Goal: Task Accomplishment & Management: Use online tool/utility

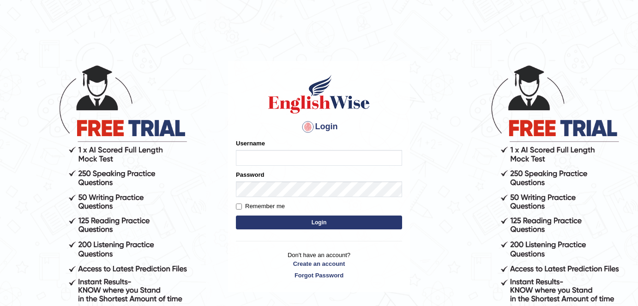
type input "alexa_"
click at [296, 217] on button "Login" at bounding box center [319, 223] width 166 height 14
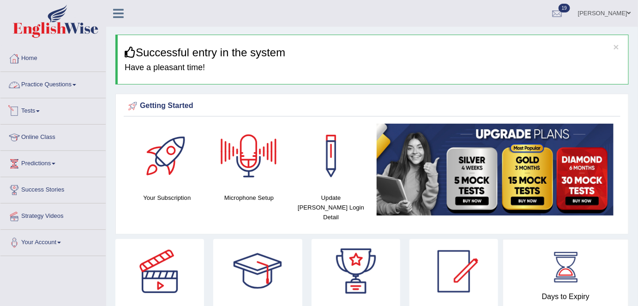
click at [42, 111] on link "Tests" at bounding box center [52, 109] width 105 height 23
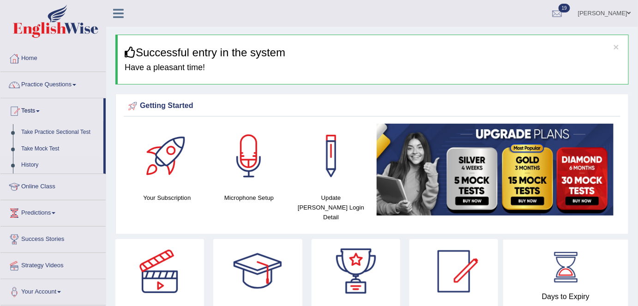
click at [47, 150] on link "Take Mock Test" at bounding box center [60, 149] width 86 height 17
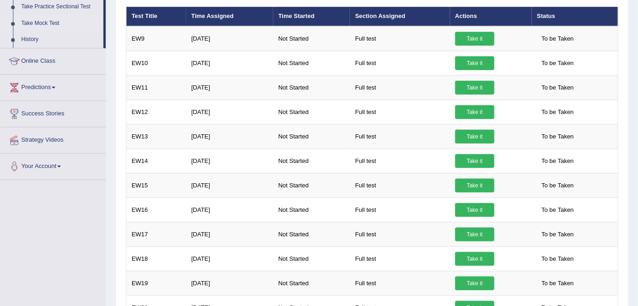
scroll to position [74, 0]
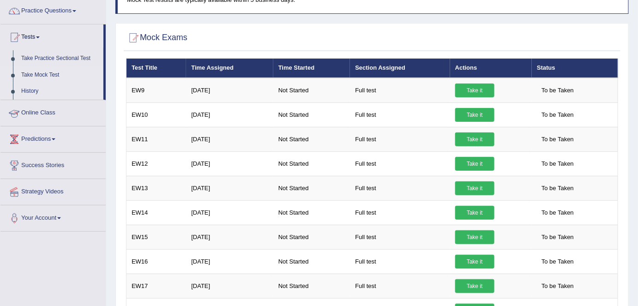
click at [23, 89] on link "History" at bounding box center [60, 91] width 86 height 17
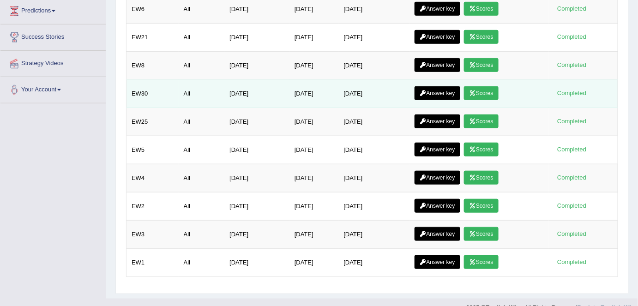
scroll to position [211, 0]
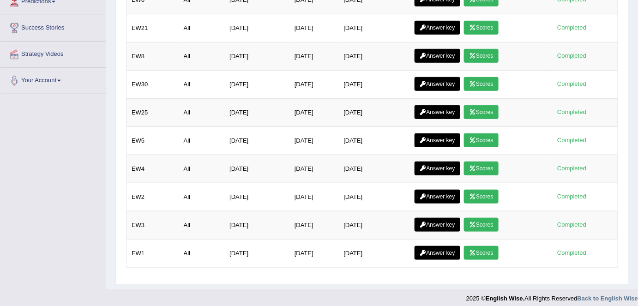
click at [624, 22] on div "Test History Practice Sectional Tests Mock Tests Test Title Section Assigned At…" at bounding box center [371, 66] width 513 height 437
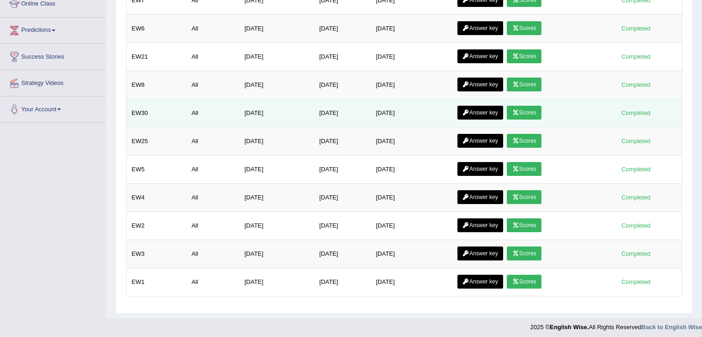
scroll to position [44, 0]
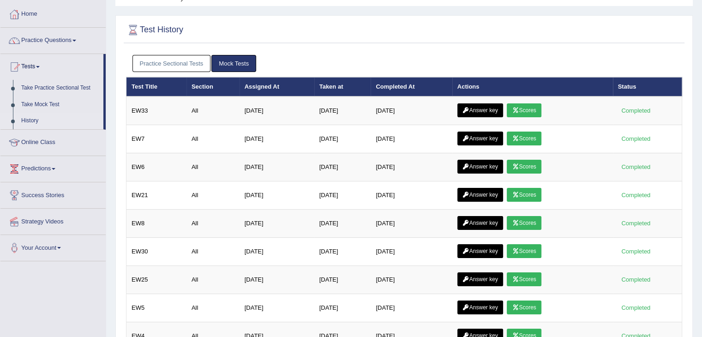
click at [181, 66] on link "Practice Sectional Tests" at bounding box center [171, 63] width 78 height 17
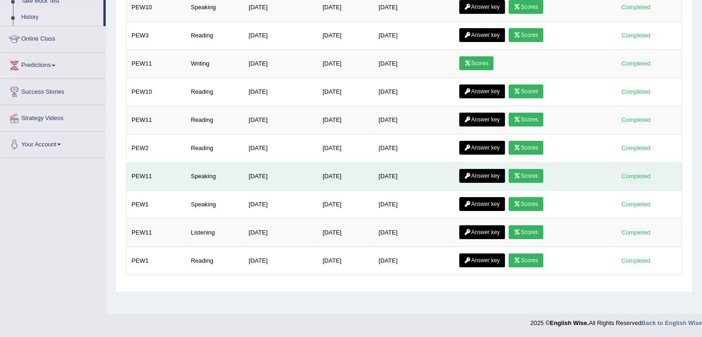
scroll to position [9, 0]
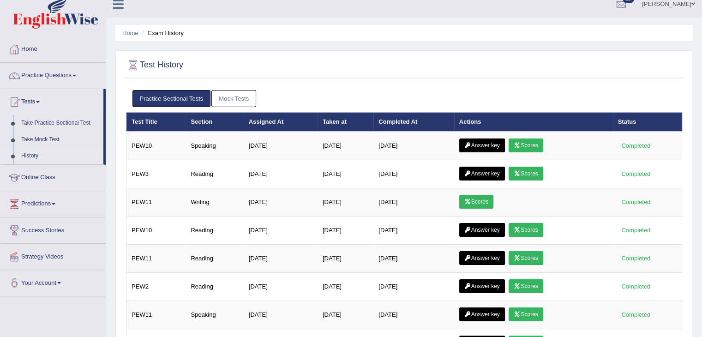
click at [228, 100] on link "Mock Tests" at bounding box center [233, 98] width 45 height 17
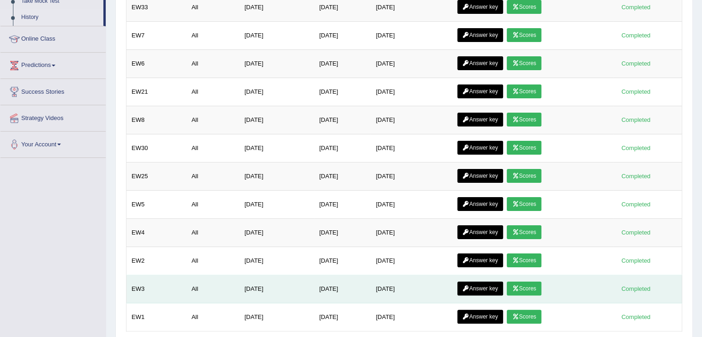
scroll to position [183, 0]
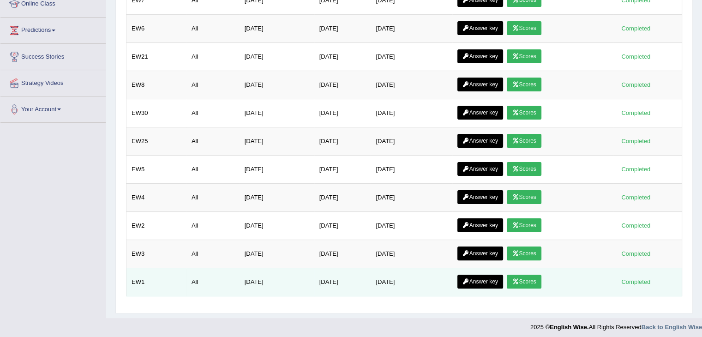
click at [519, 279] on icon at bounding box center [515, 282] width 7 height 6
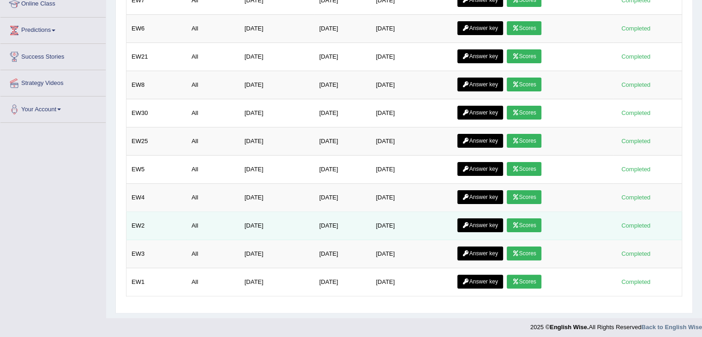
click at [532, 226] on link "Scores" at bounding box center [524, 225] width 34 height 14
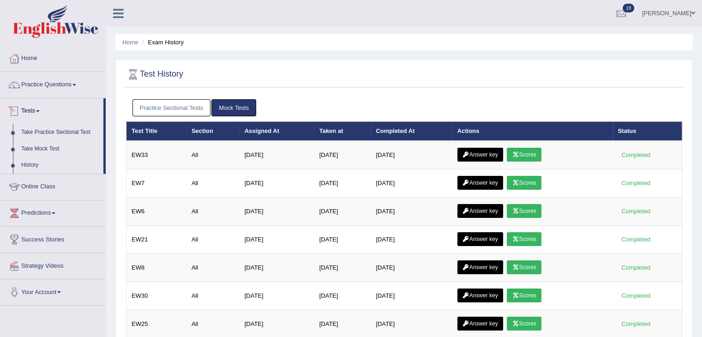
click at [54, 142] on link "Take Mock Test" at bounding box center [60, 149] width 86 height 17
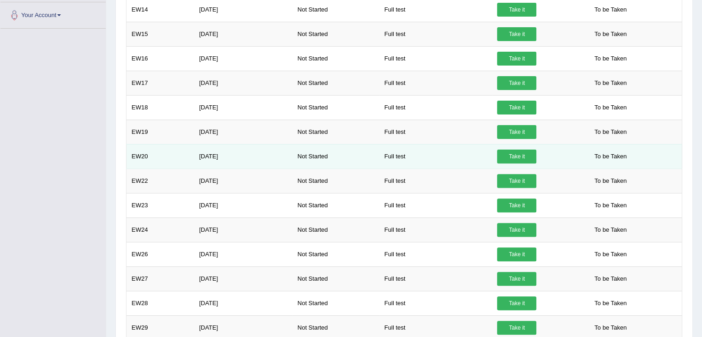
click at [506, 159] on link "Take it" at bounding box center [516, 157] width 39 height 14
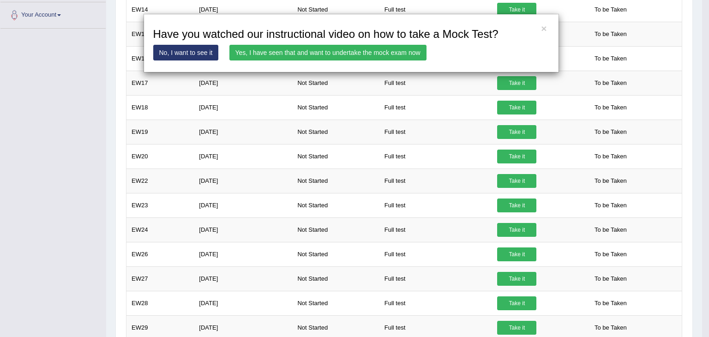
click at [357, 55] on link "Yes, I have seen that and want to undertake the mock exam now" at bounding box center [327, 53] width 197 height 16
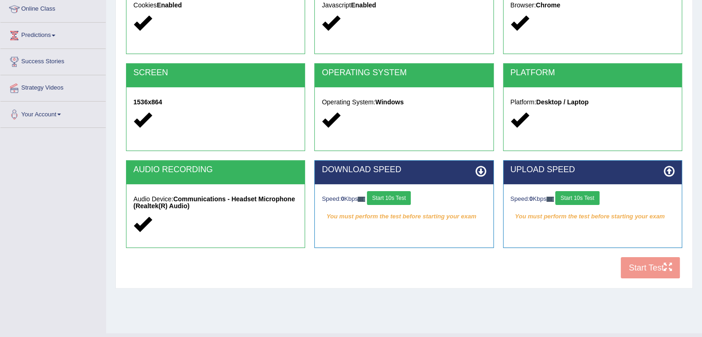
scroll to position [148, 0]
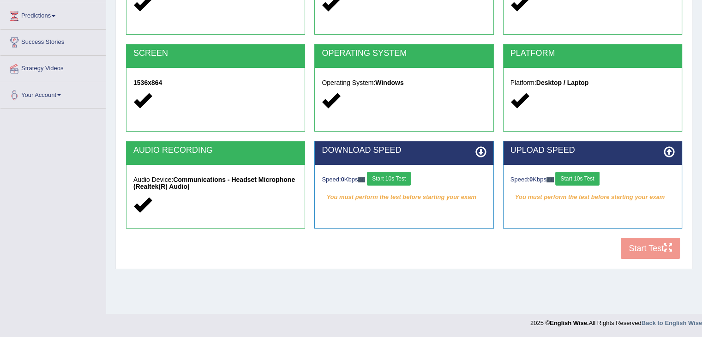
click at [385, 174] on button "Start 10s Test" at bounding box center [389, 179] width 44 height 14
click at [578, 180] on button "Start 10s Test" at bounding box center [577, 179] width 44 height 14
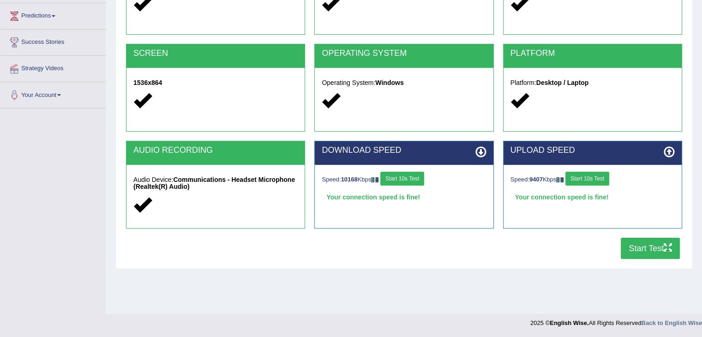
click at [648, 249] on button "Start Test" at bounding box center [650, 248] width 59 height 21
